Goal: Information Seeking & Learning: Learn about a topic

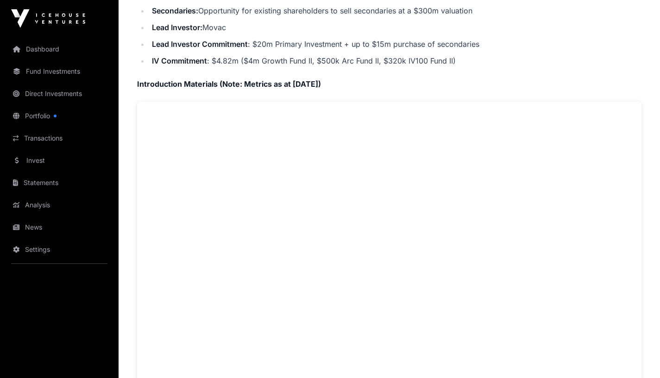
scroll to position [402, 0]
click at [565, 1] on ul "Pre-Money Valuation: NZ$350m Raise Size: NZ$20 - 35m Secondaries: Opportunity f…" at bounding box center [389, 19] width 505 height 96
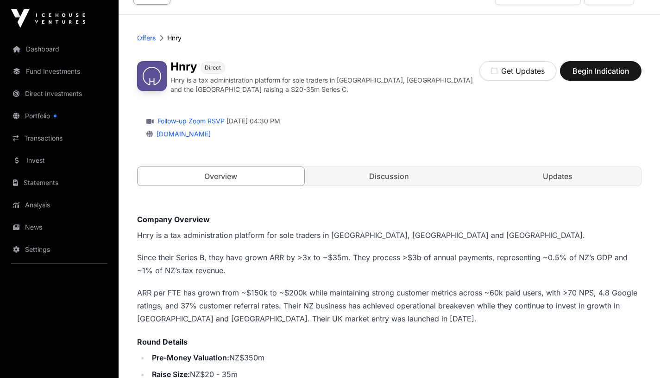
scroll to position [0, 0]
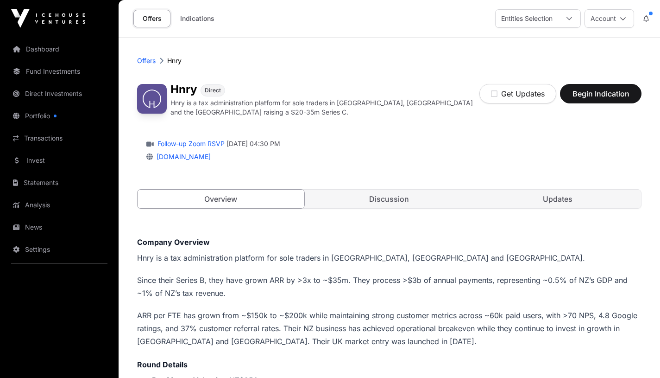
click at [618, 17] on button "Account" at bounding box center [610, 18] width 50 height 19
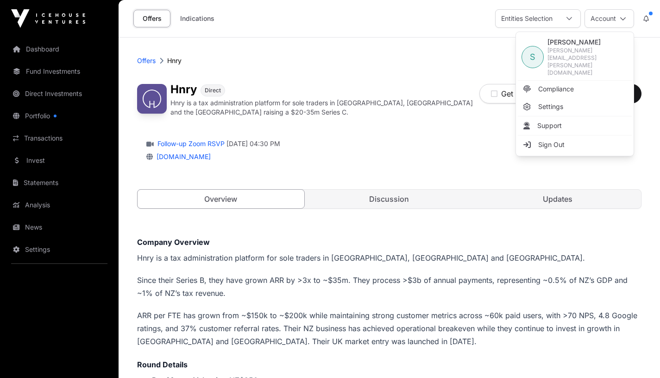
click at [617, 18] on button "Account" at bounding box center [610, 18] width 50 height 19
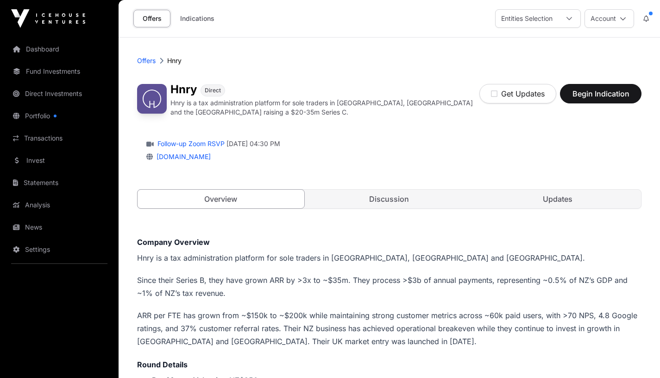
click at [379, 196] on link "Discussion" at bounding box center [389, 198] width 167 height 19
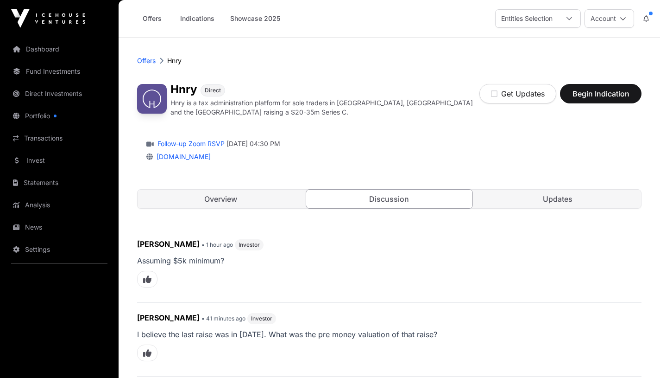
click at [565, 200] on link "Updates" at bounding box center [557, 198] width 167 height 19
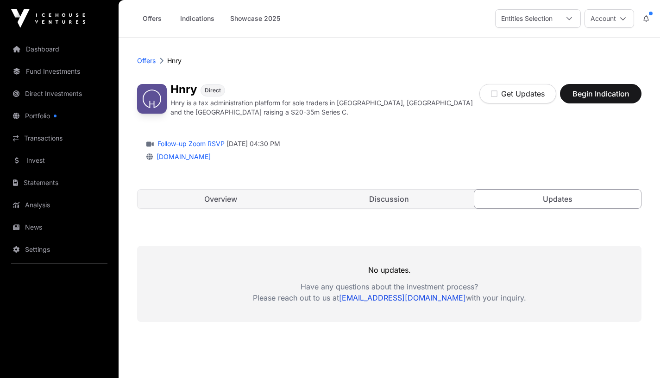
click at [251, 192] on link "Overview" at bounding box center [221, 198] width 167 height 19
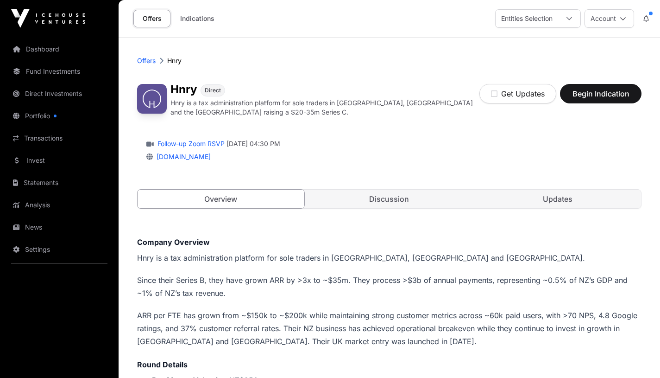
click at [650, 15] on button at bounding box center [646, 19] width 17 height 18
